Goal: Task Accomplishment & Management: Complete application form

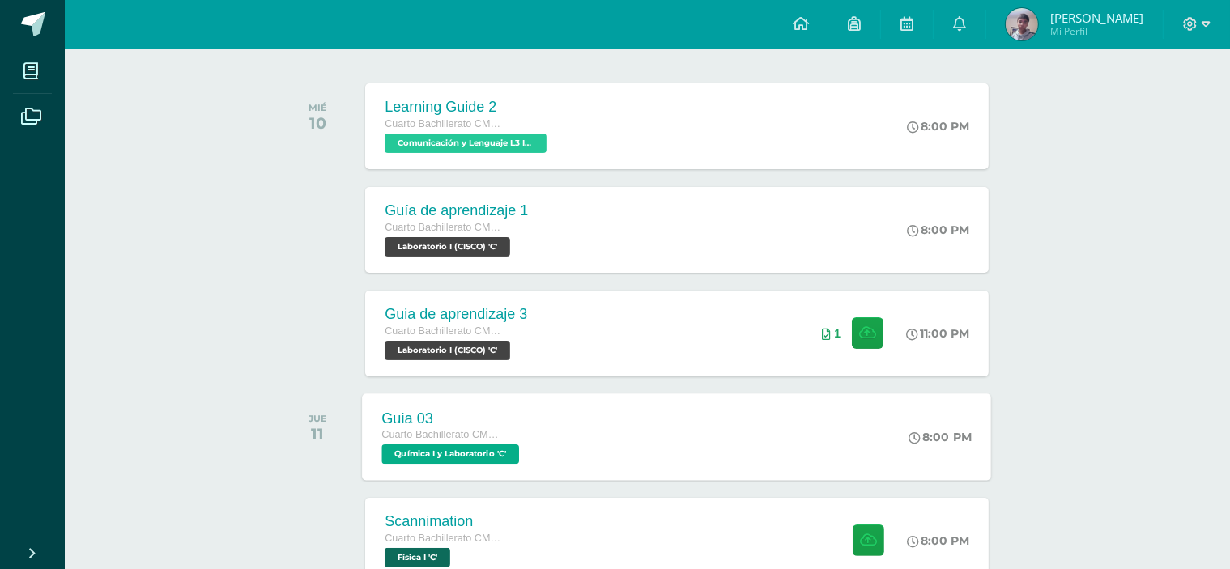
scroll to position [324, 0]
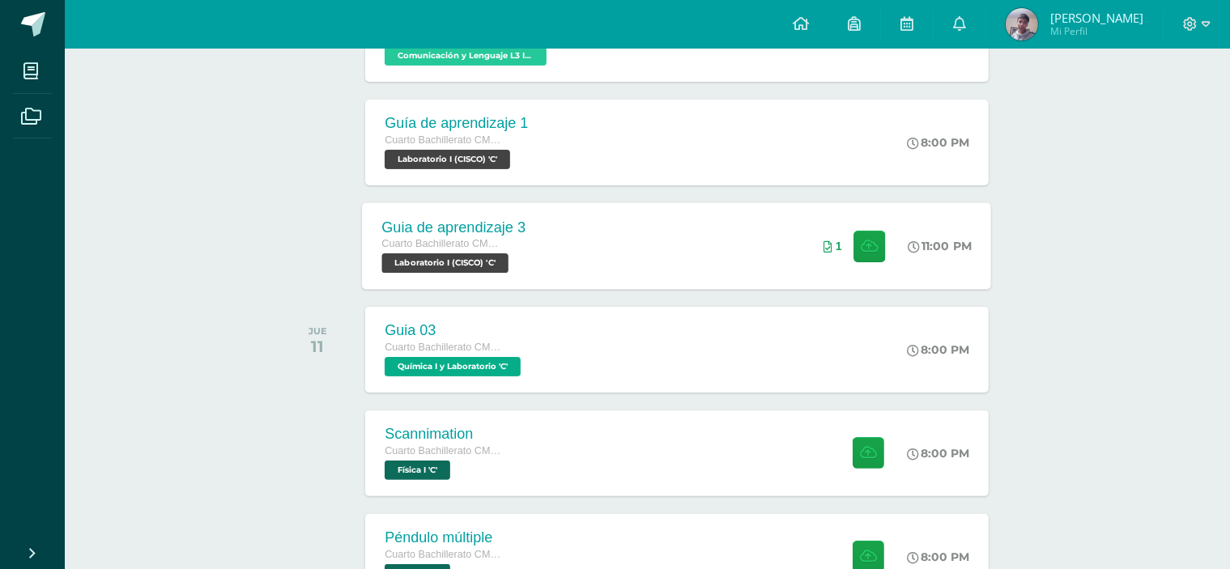
click at [635, 272] on div "Guia de aprendizaje 3 Cuarto Bachillerato CMP Bachillerato en CCLL con Orientac…" at bounding box center [677, 245] width 629 height 87
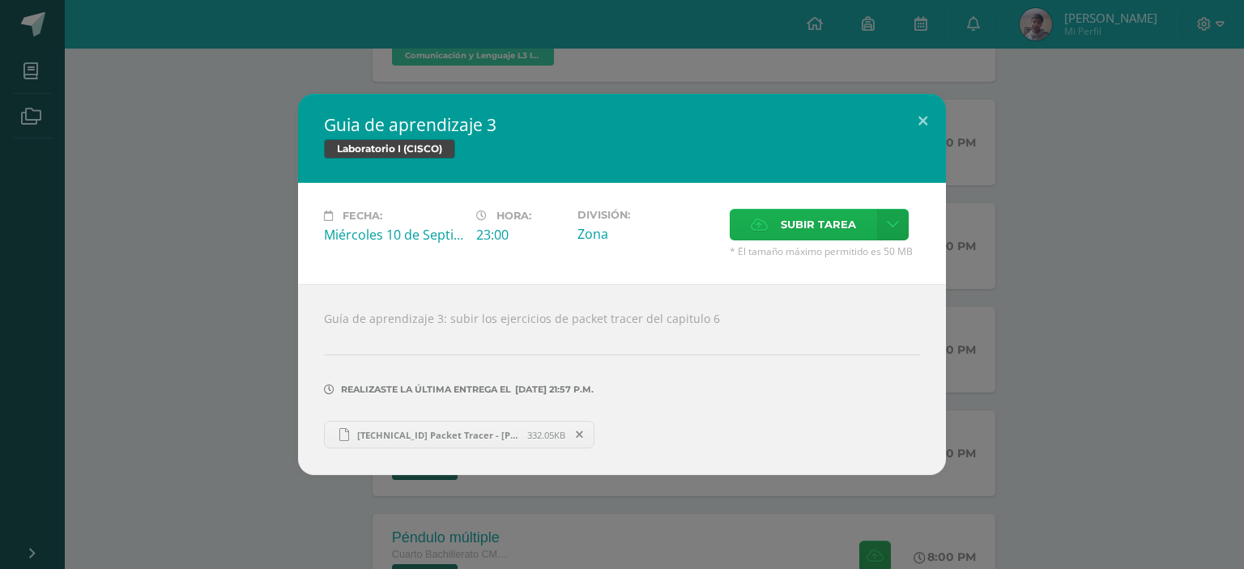
click at [776, 238] on label "Subir tarea" at bounding box center [802, 225] width 147 height 32
click at [0, 0] on input "Subir tarea" at bounding box center [0, 0] width 0 height 0
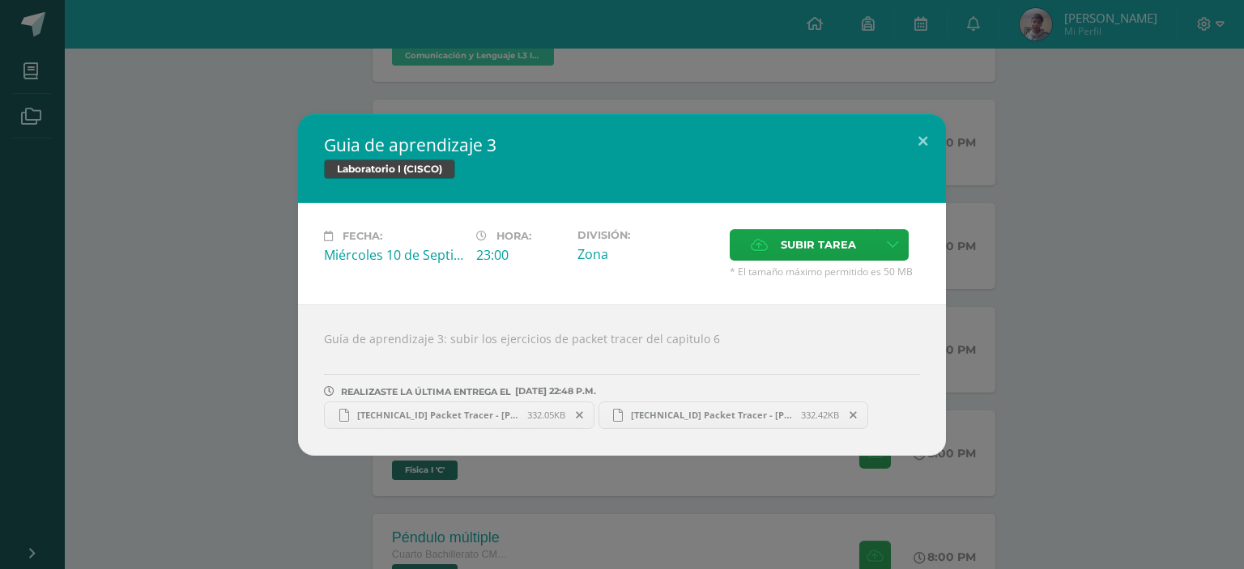
click at [861, 418] on span at bounding box center [854, 415] width 28 height 18
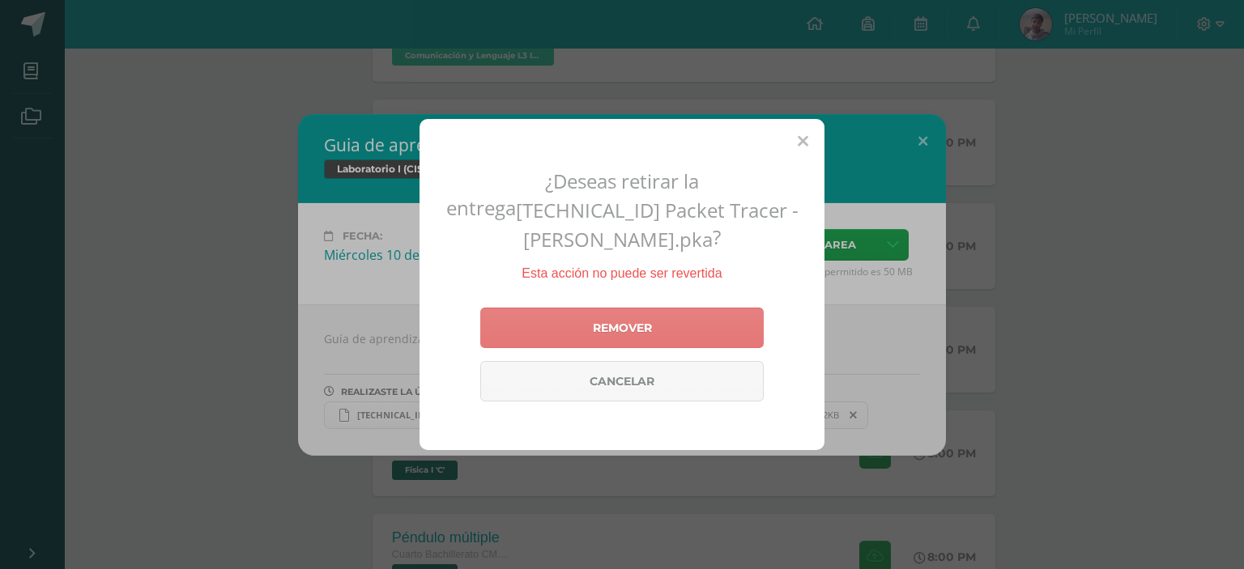
click at [722, 312] on link "Remover" at bounding box center [621, 328] width 283 height 40
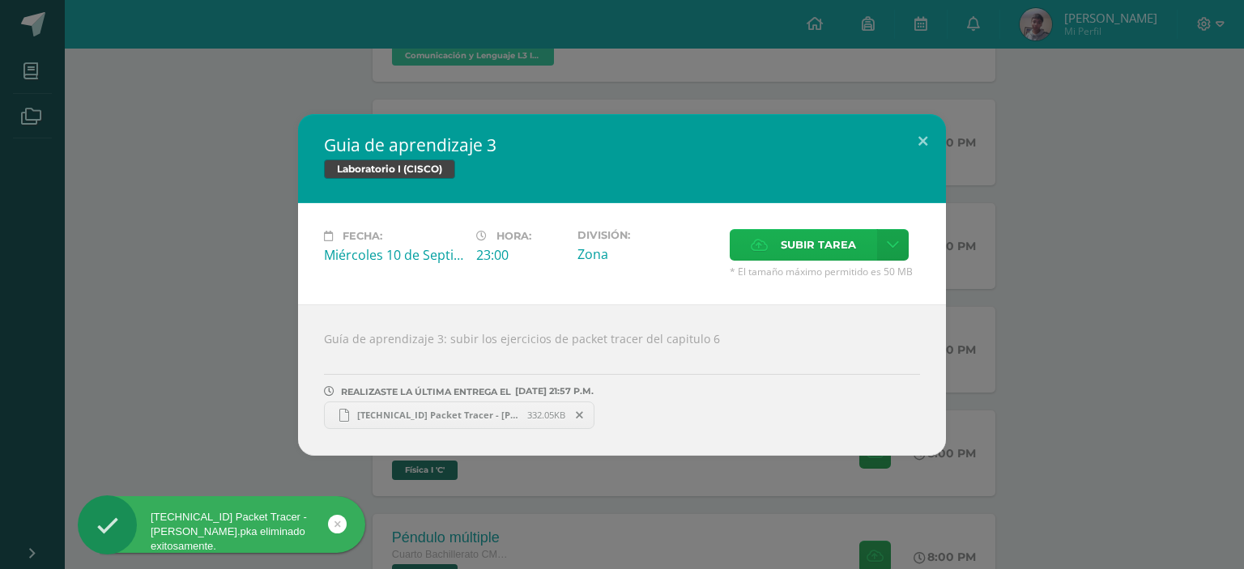
click at [815, 244] on span "Subir tarea" at bounding box center [817, 245] width 75 height 30
click at [0, 0] on input "Subir tarea" at bounding box center [0, 0] width 0 height 0
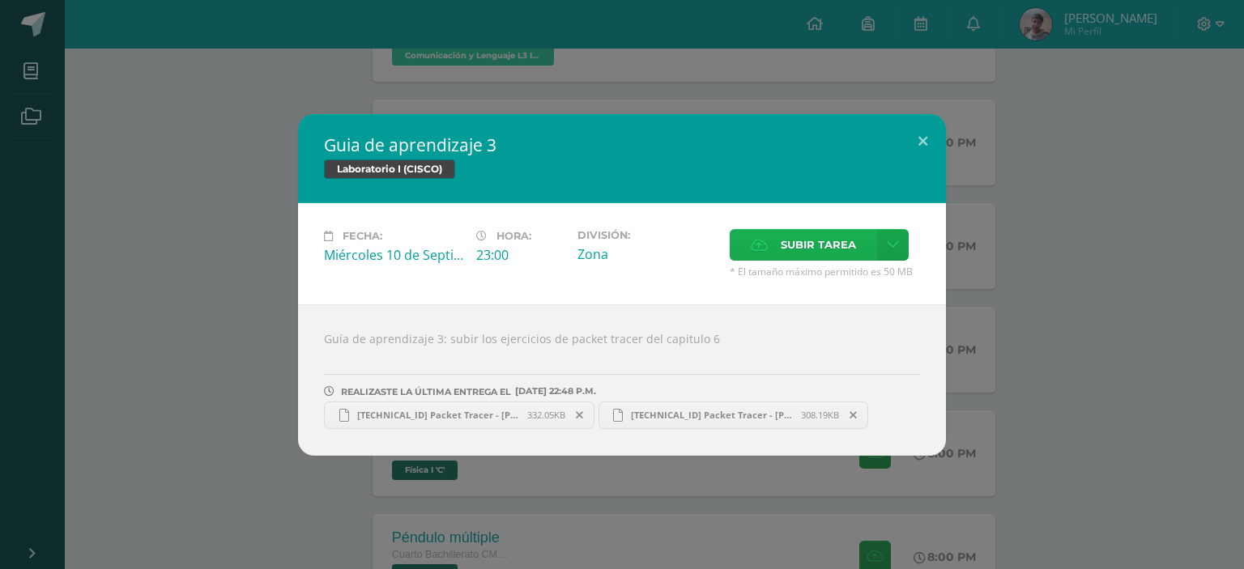
click at [789, 253] on span "Subir tarea" at bounding box center [817, 245] width 75 height 30
click at [0, 0] on input "Subir tarea" at bounding box center [0, 0] width 0 height 0
click at [777, 252] on label "Subir tarea" at bounding box center [802, 245] width 147 height 32
click at [0, 0] on input "Subir tarea" at bounding box center [0, 0] width 0 height 0
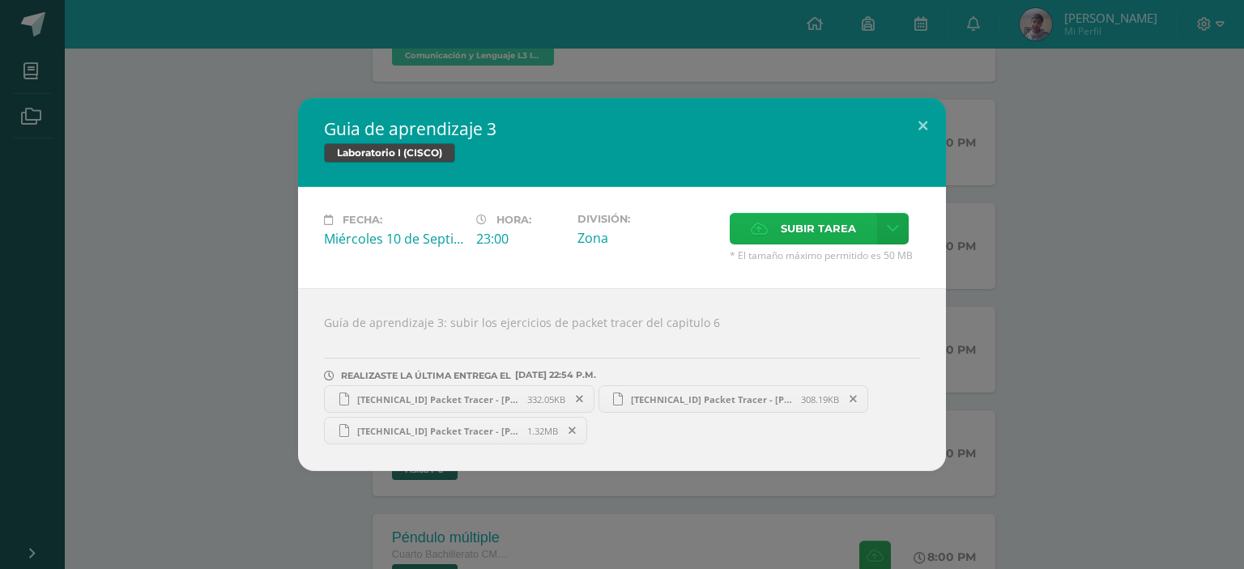
click at [790, 237] on span "Subir tarea" at bounding box center [817, 229] width 75 height 30
click at [0, 0] on input "Subir tarea" at bounding box center [0, 0] width 0 height 0
click at [913, 123] on button at bounding box center [922, 125] width 46 height 55
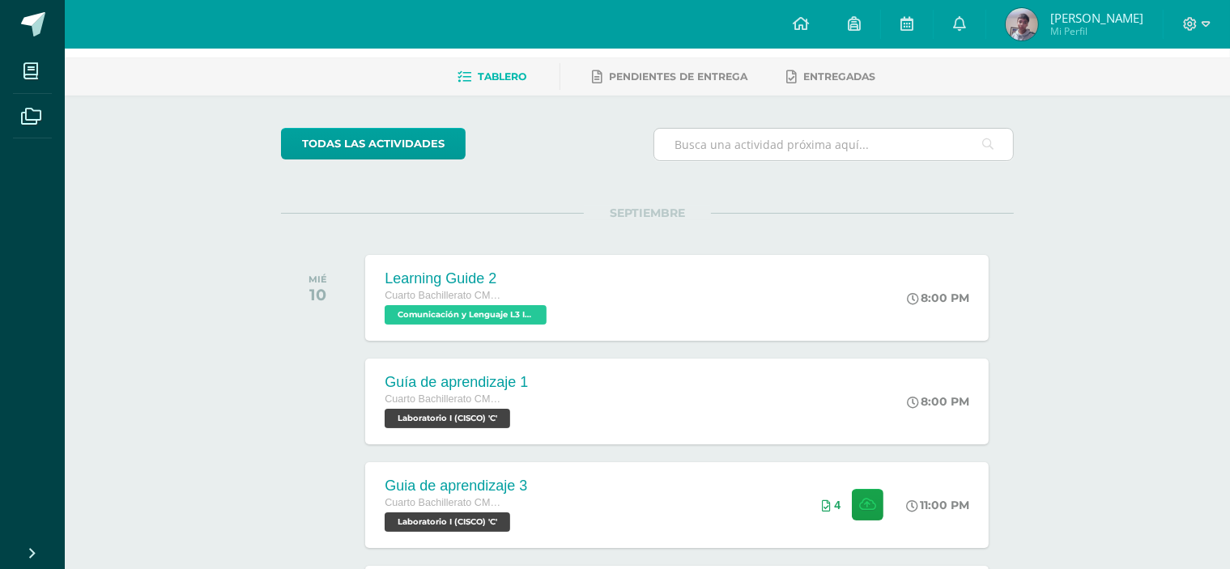
scroll to position [0, 0]
